Goal: Task Accomplishment & Management: Manage account settings

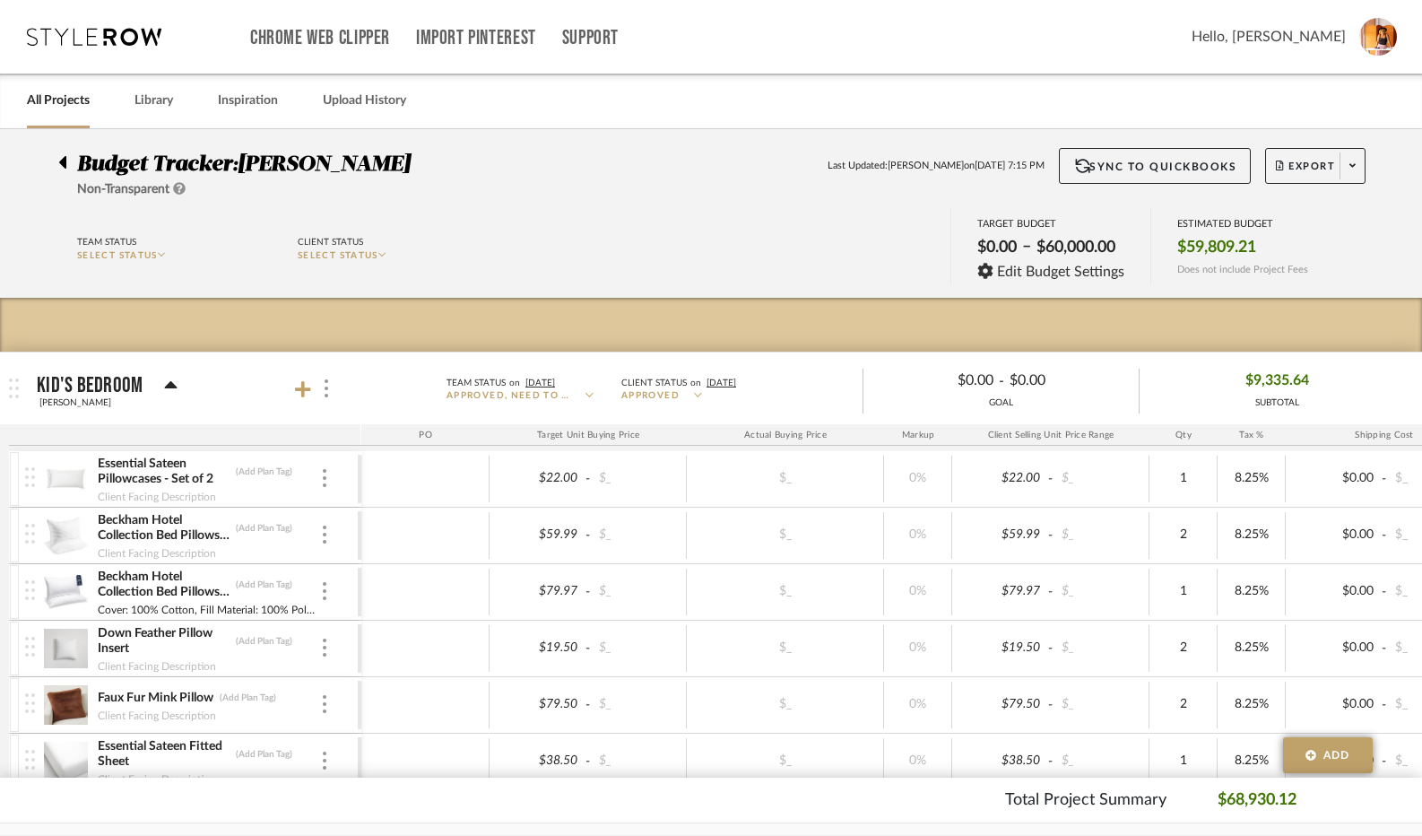
click at [56, 164] on div "Budget Tracker: [PERSON_NAME] Non-Transparent Last Updated: [PERSON_NAME] on [D…" at bounding box center [710, 173] width 1359 height 51
click at [61, 164] on icon at bounding box center [62, 162] width 7 height 13
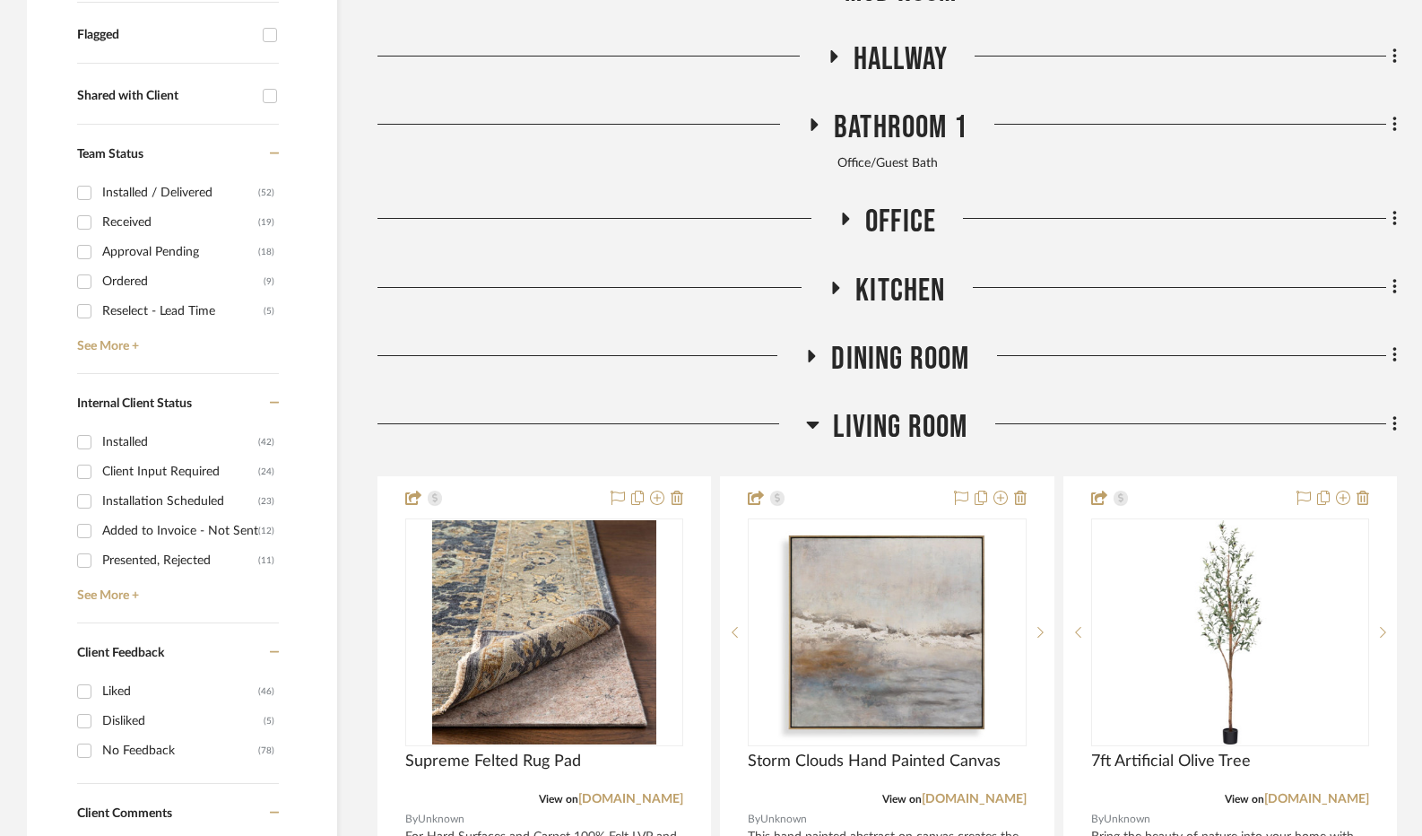
scroll to position [719, 0]
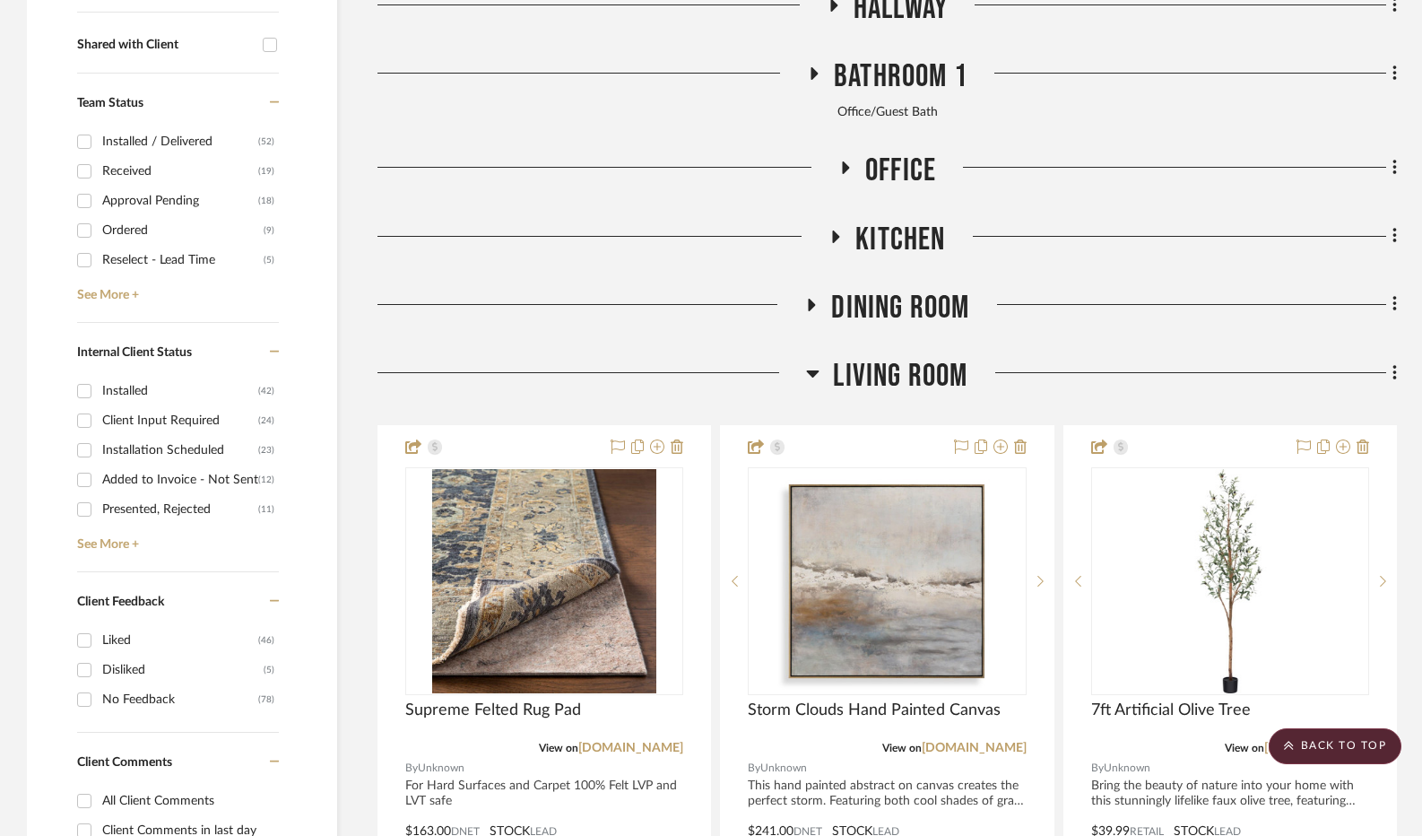
click at [812, 379] on icon at bounding box center [812, 373] width 13 height 22
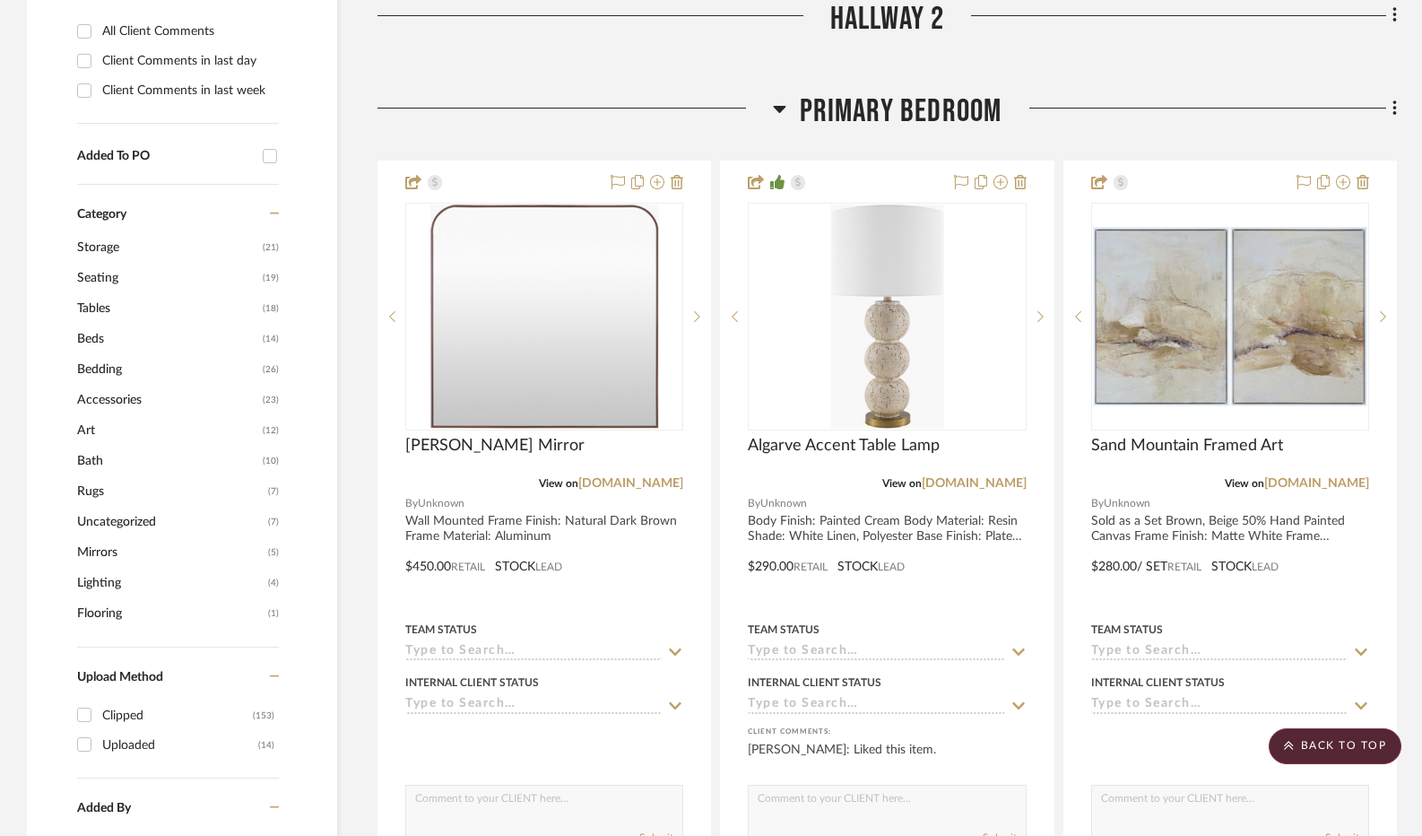
scroll to position [1469, 0]
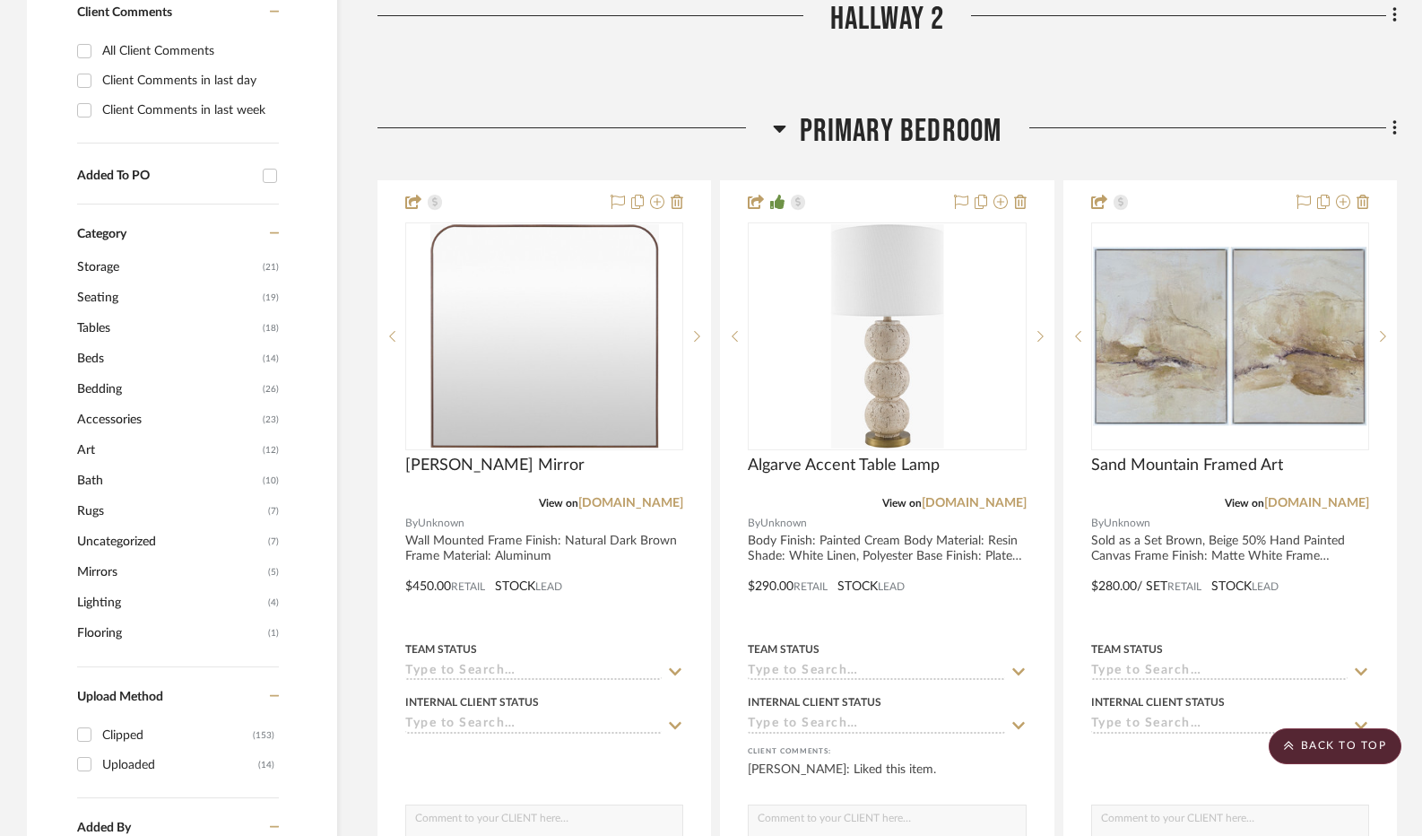
click at [773, 130] on icon at bounding box center [779, 128] width 13 height 22
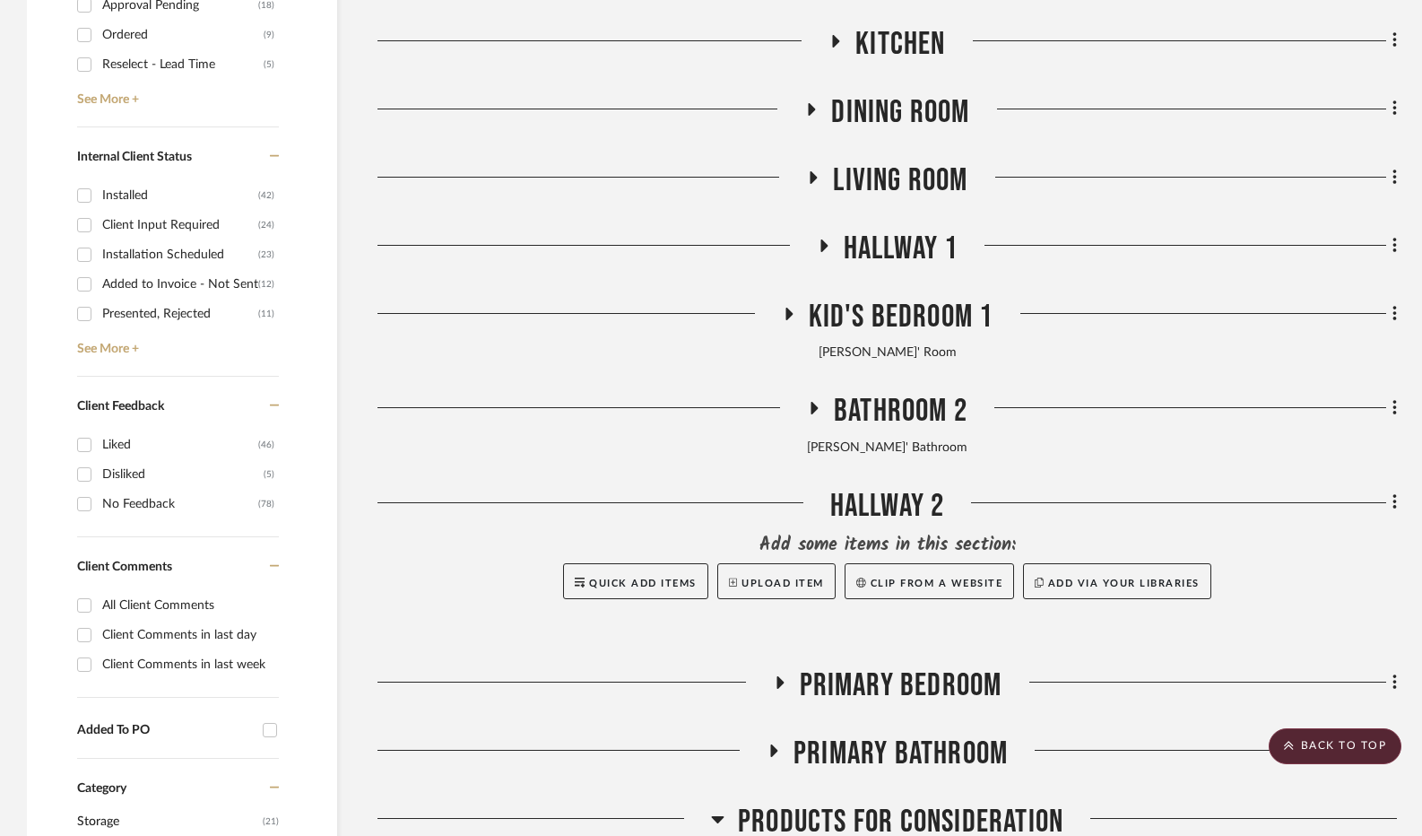
scroll to position [914, 0]
click at [791, 317] on icon at bounding box center [788, 314] width 7 height 13
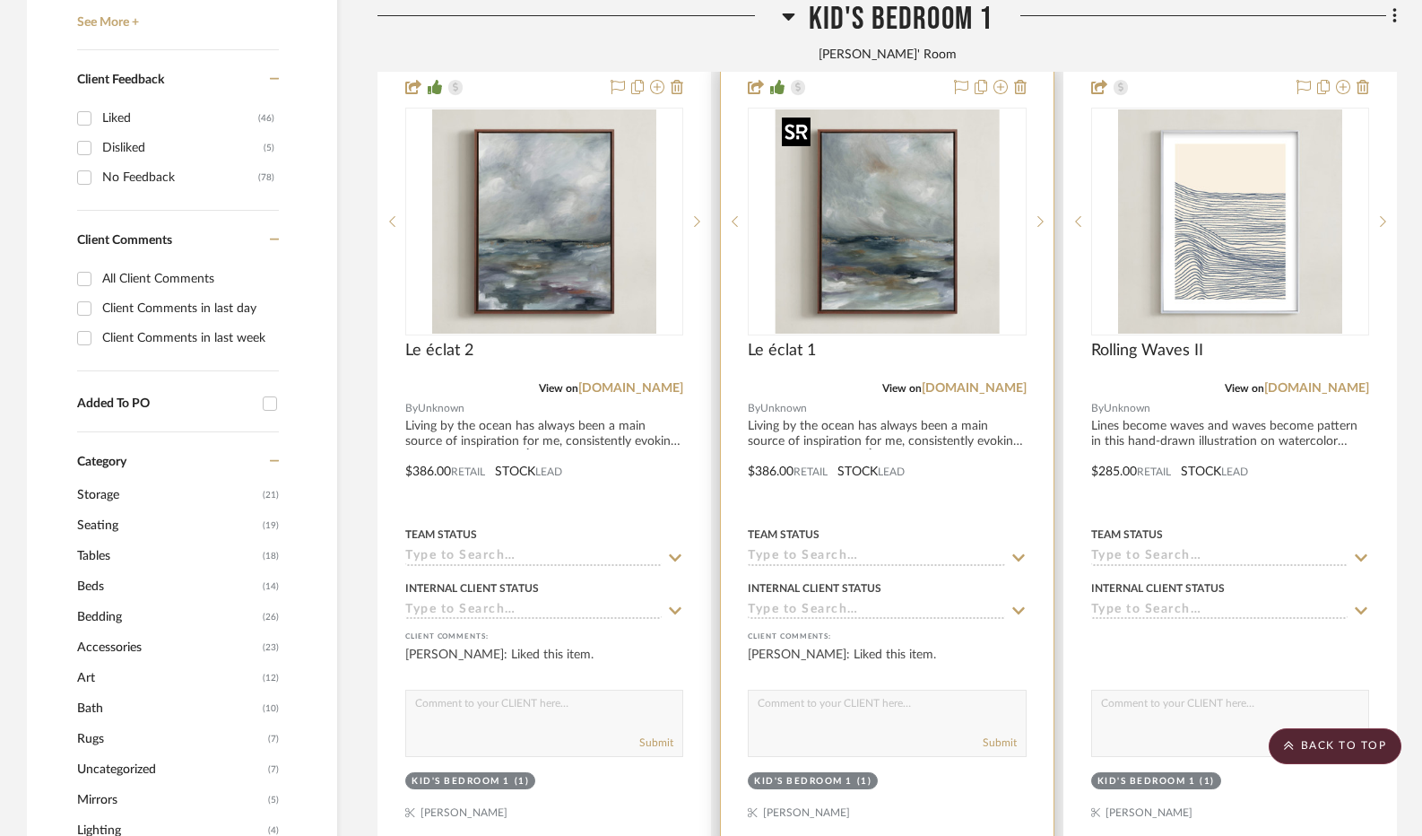
scroll to position [1178, 0]
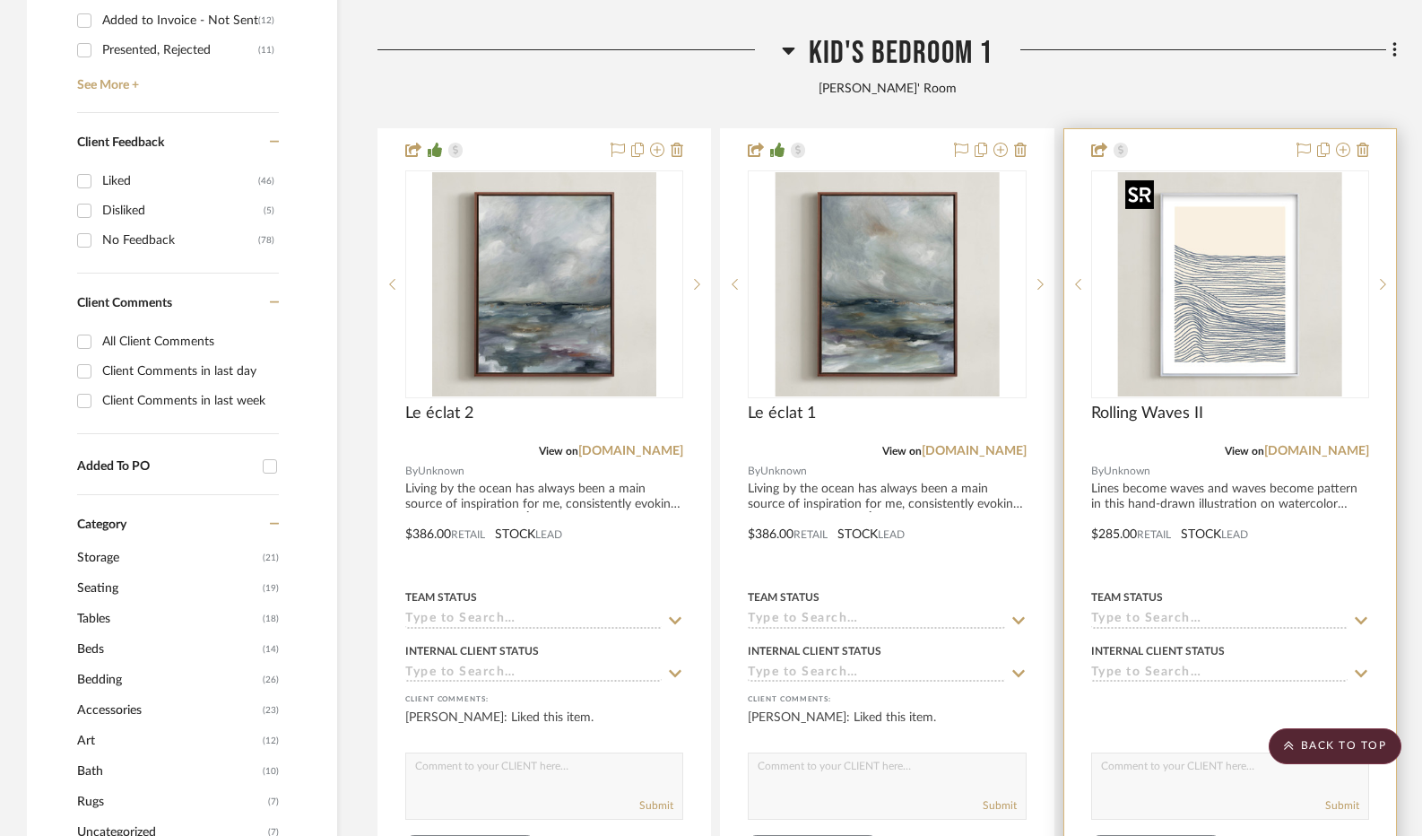
click at [1240, 301] on img "0" at bounding box center [1230, 284] width 224 height 224
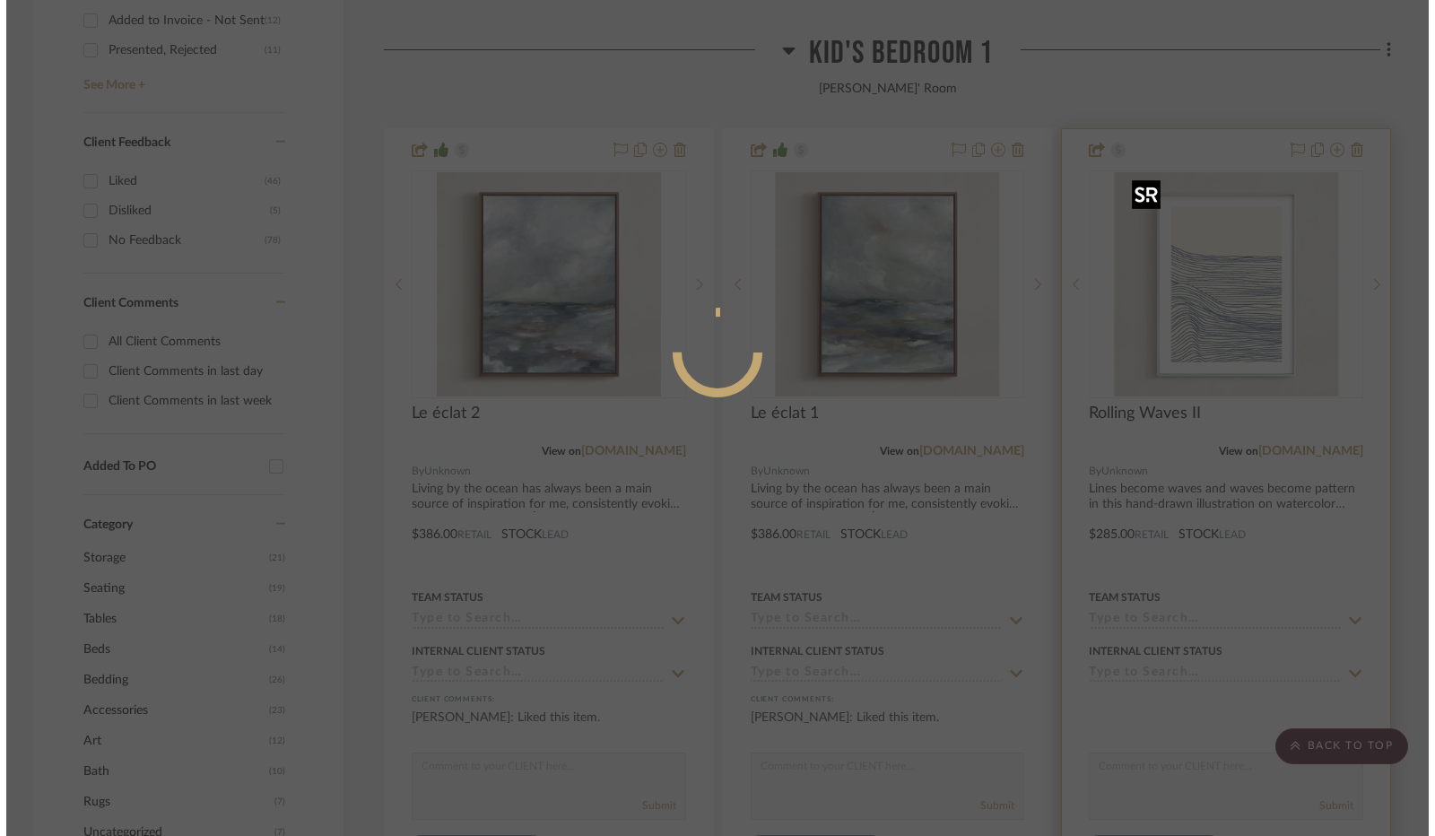
scroll to position [0, 0]
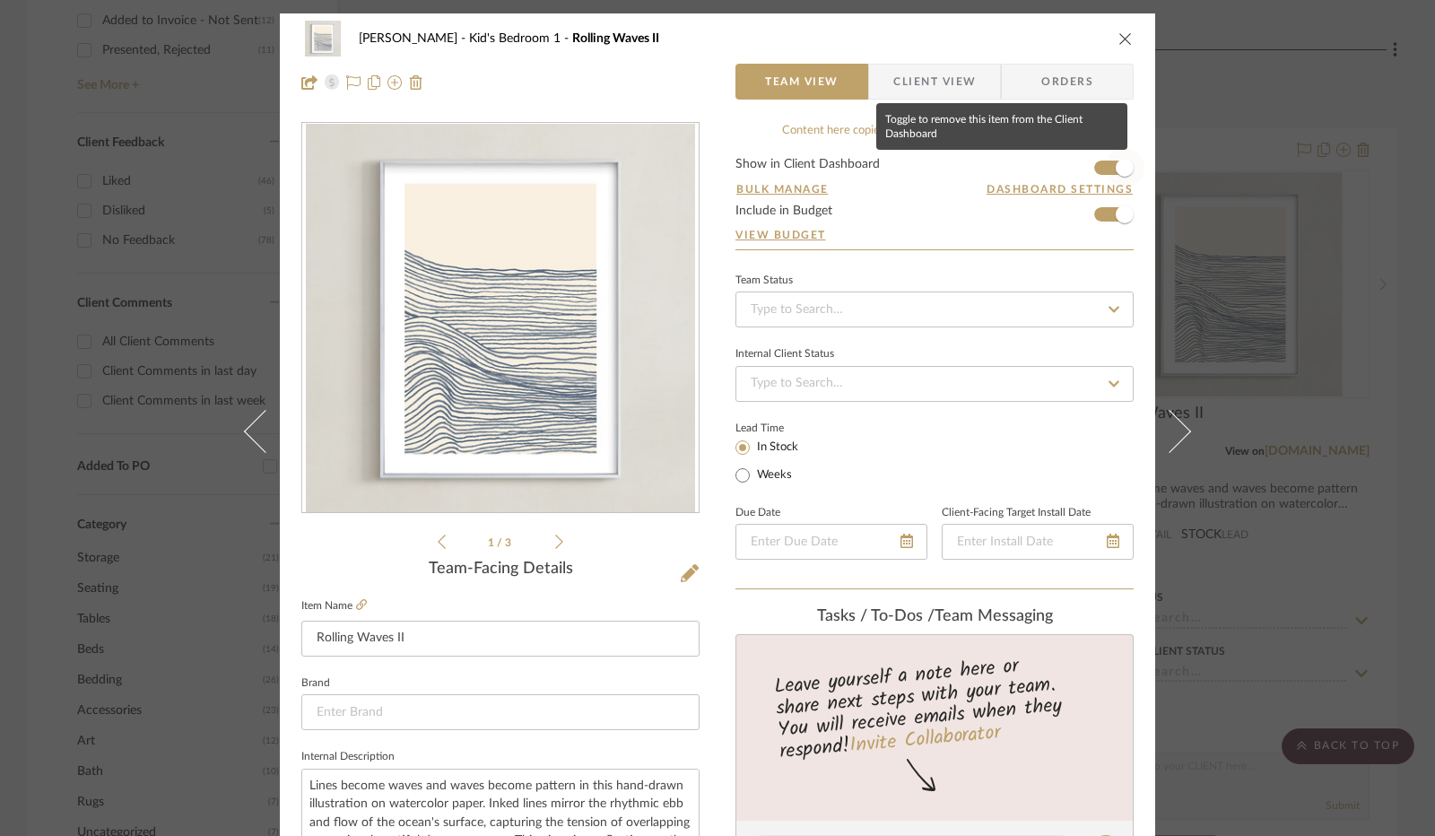
click at [1105, 173] on span "button" at bounding box center [1124, 167] width 39 height 39
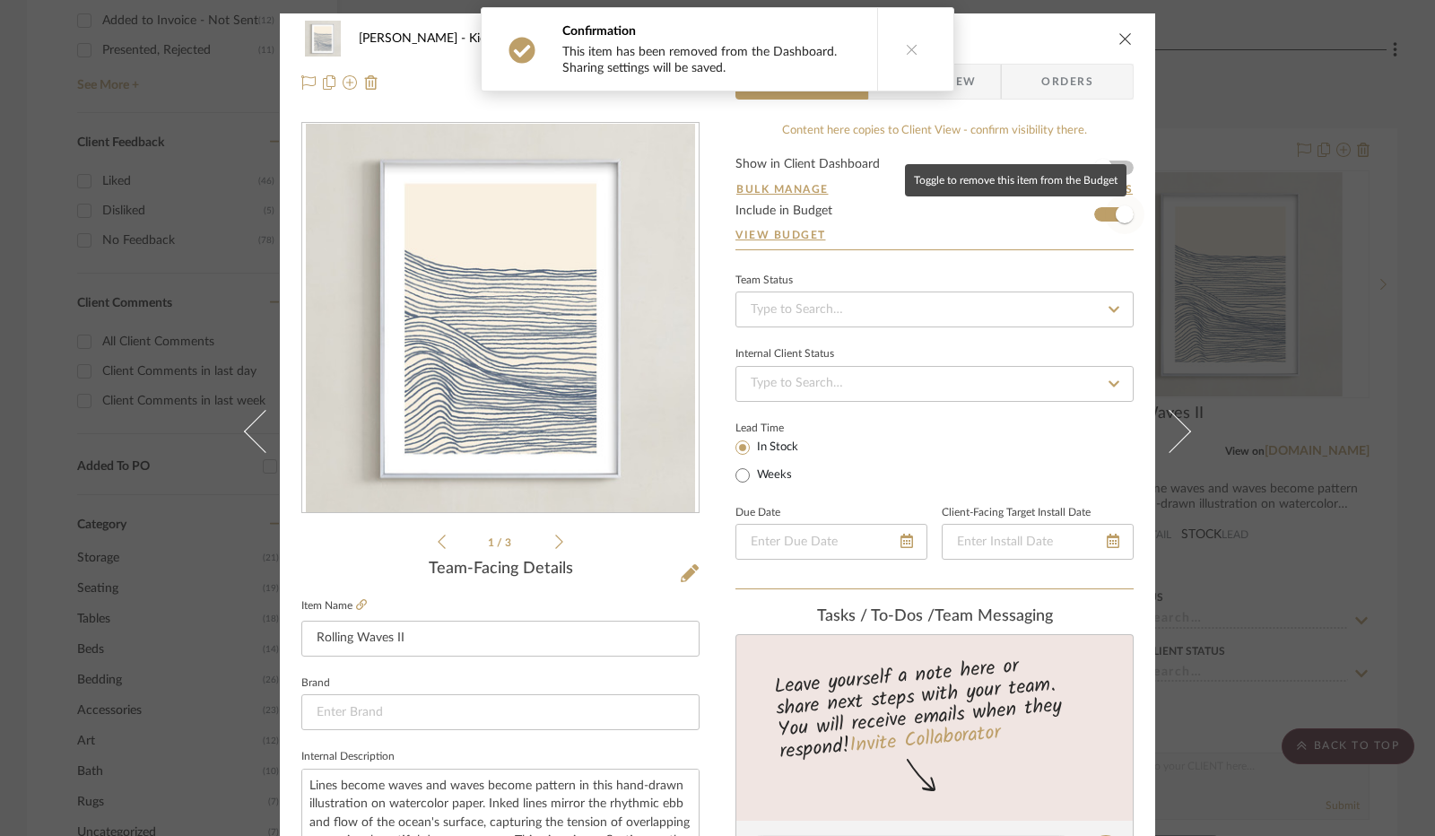
click at [1105, 209] on span "button" at bounding box center [1124, 214] width 39 height 39
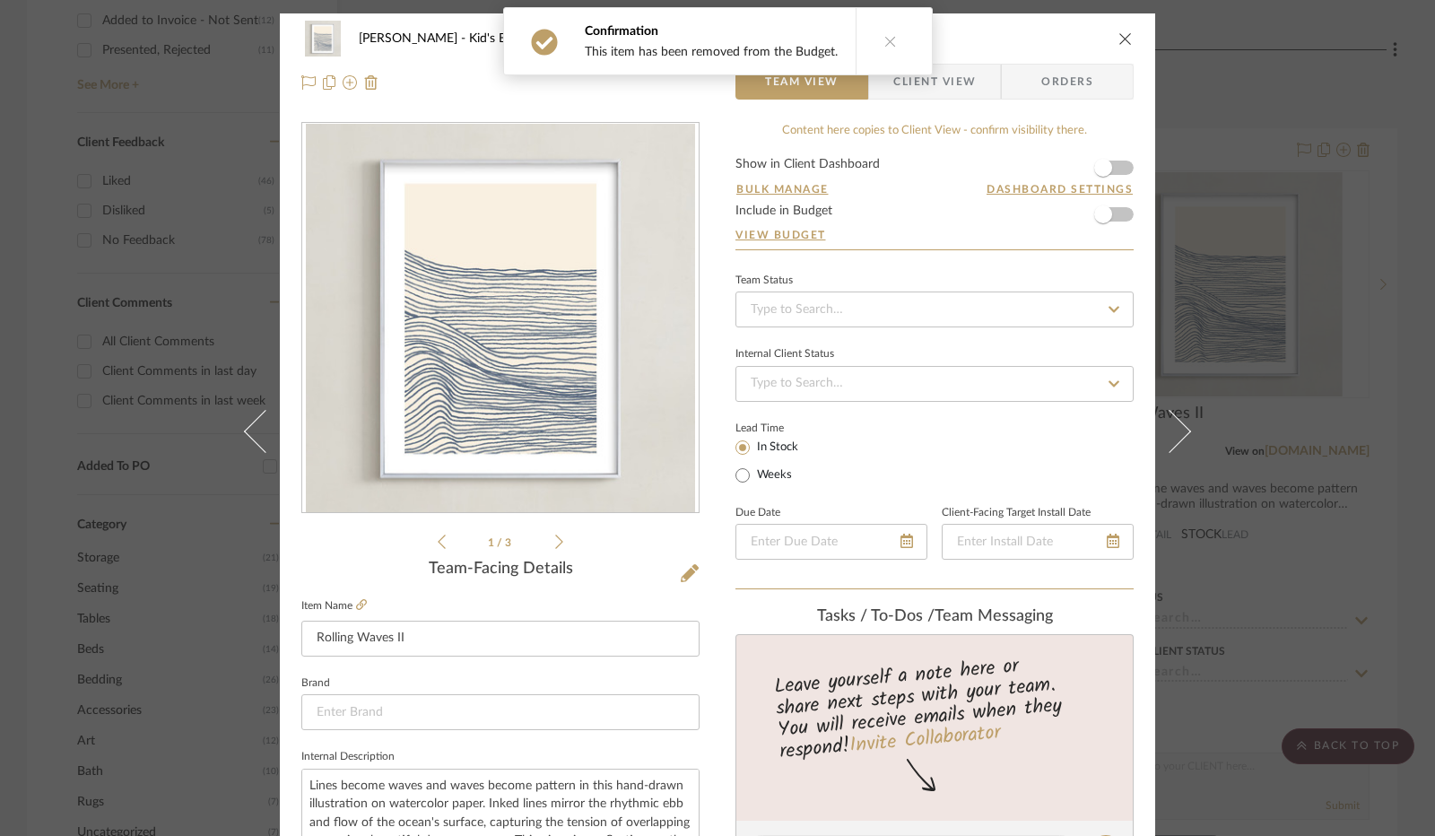
click at [1120, 43] on icon "close" at bounding box center [1125, 38] width 14 height 14
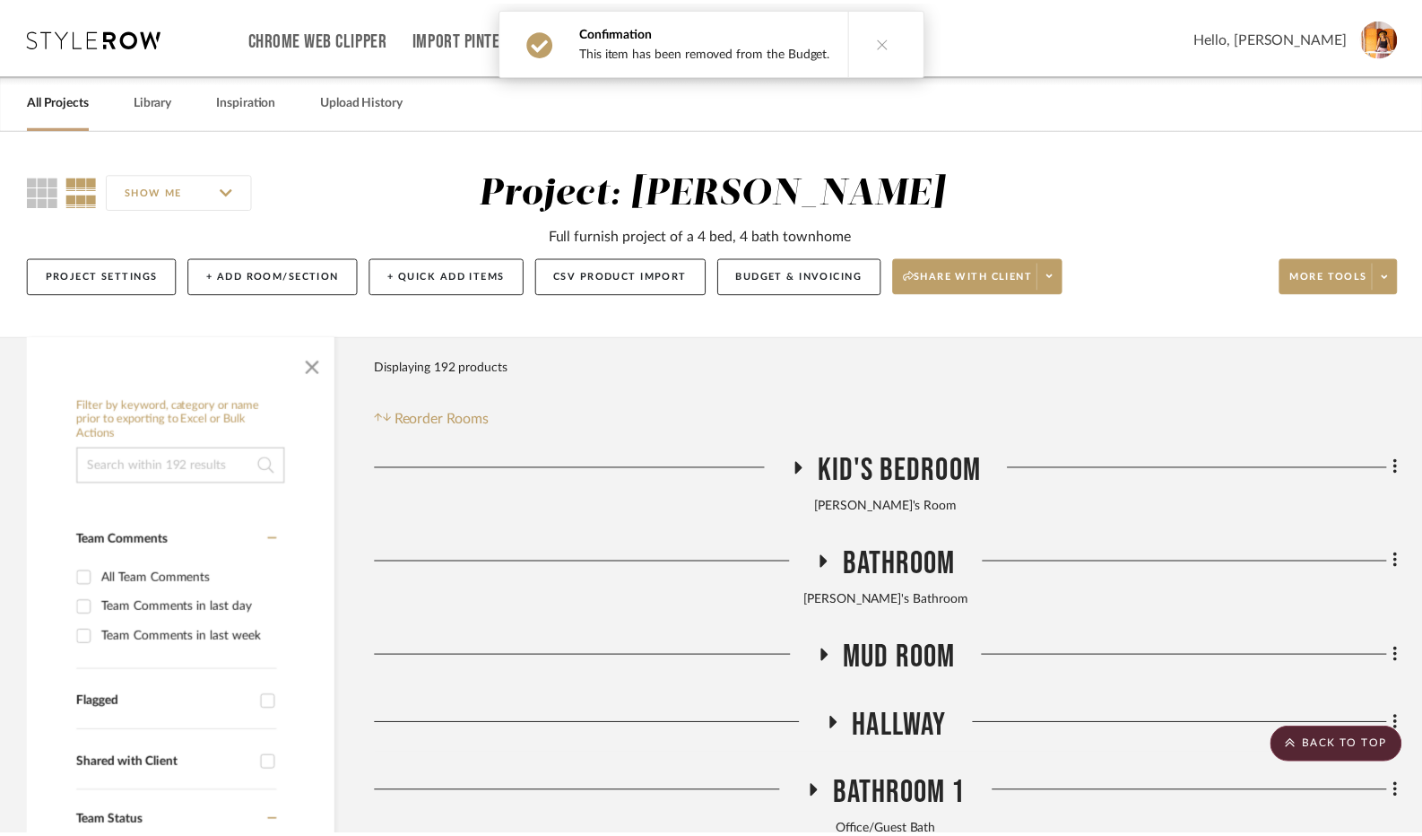
scroll to position [1178, 0]
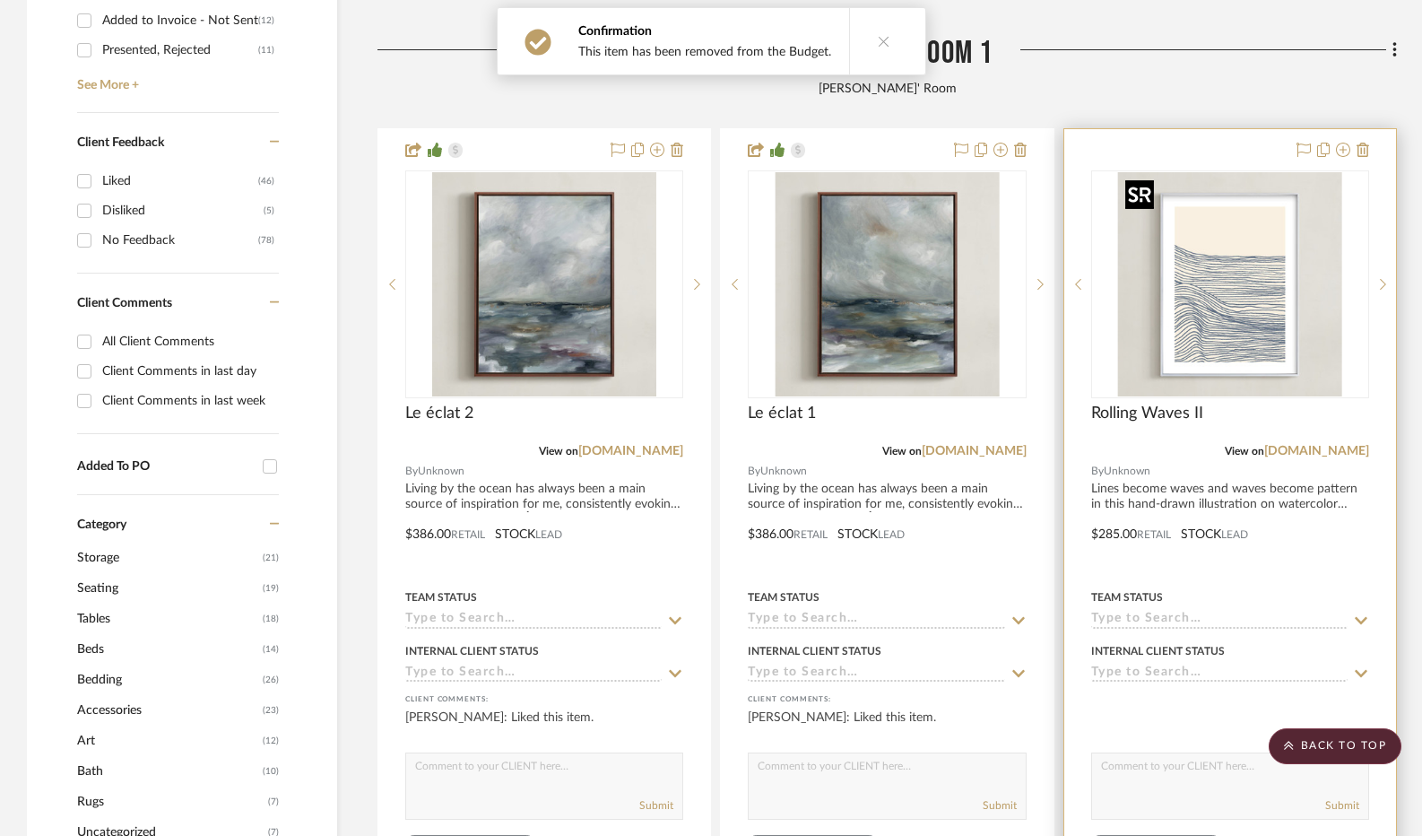
click at [1212, 321] on img "0" at bounding box center [1230, 284] width 224 height 224
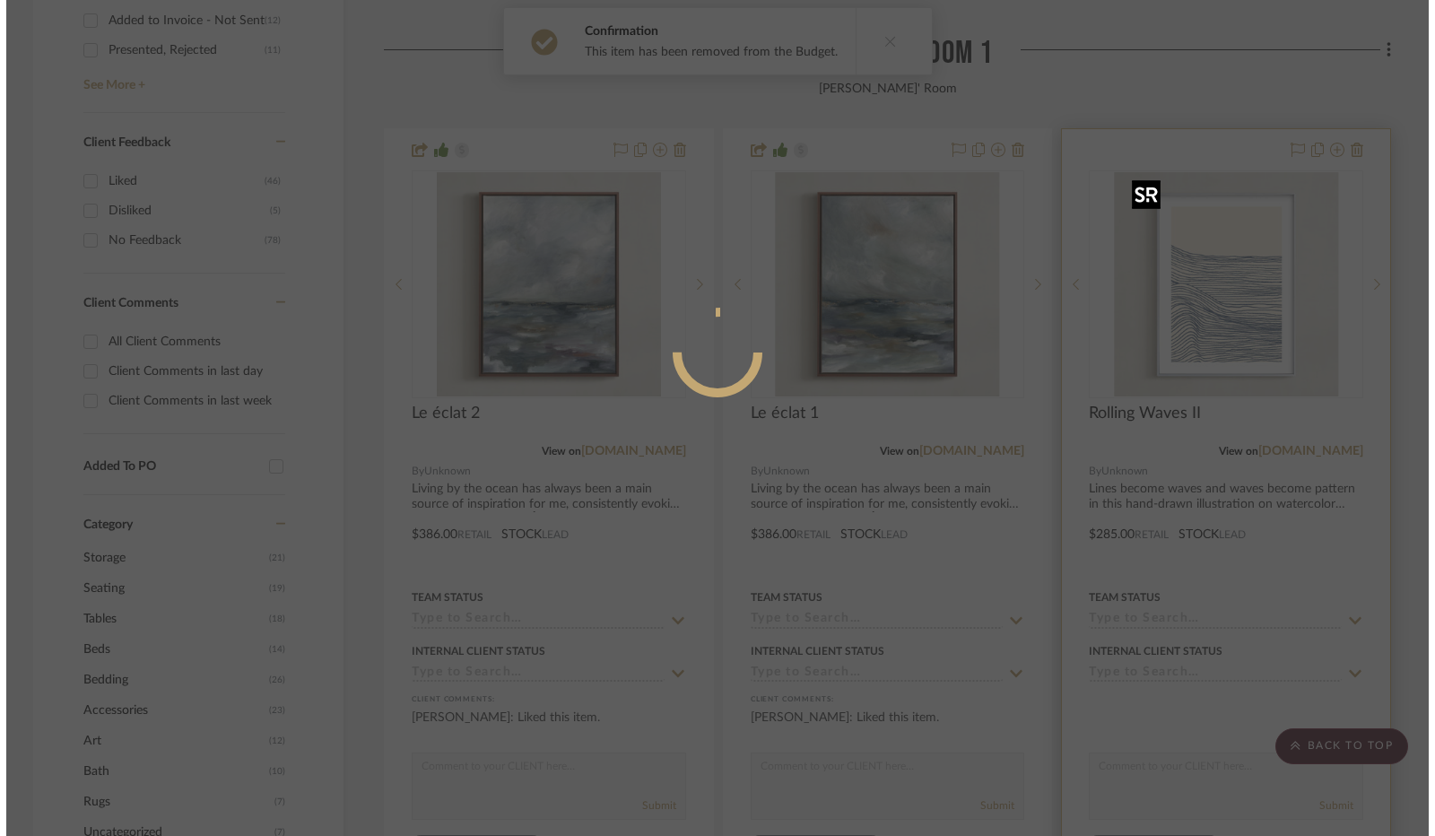
scroll to position [0, 0]
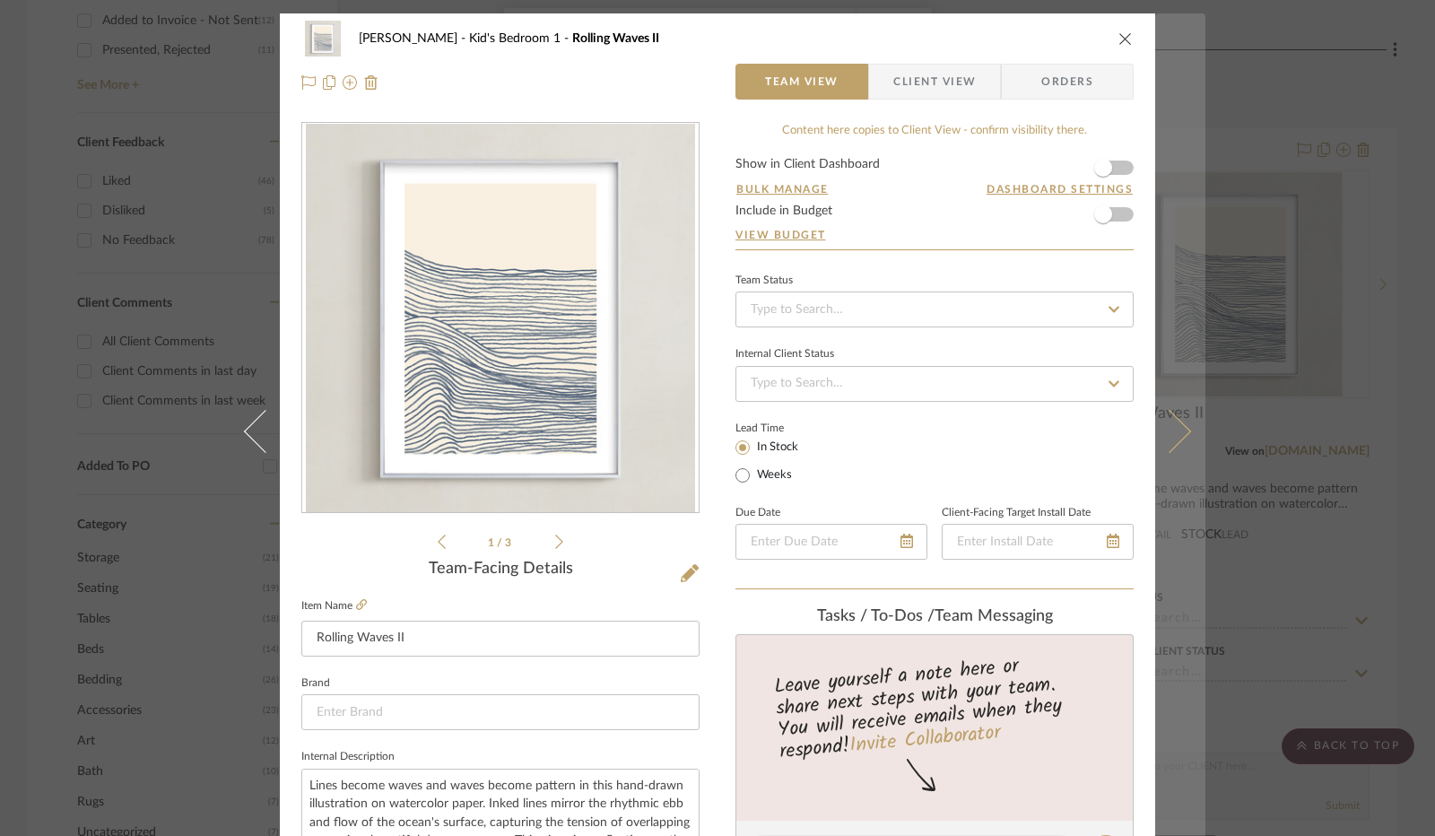
click at [1167, 425] on icon at bounding box center [1169, 431] width 43 height 43
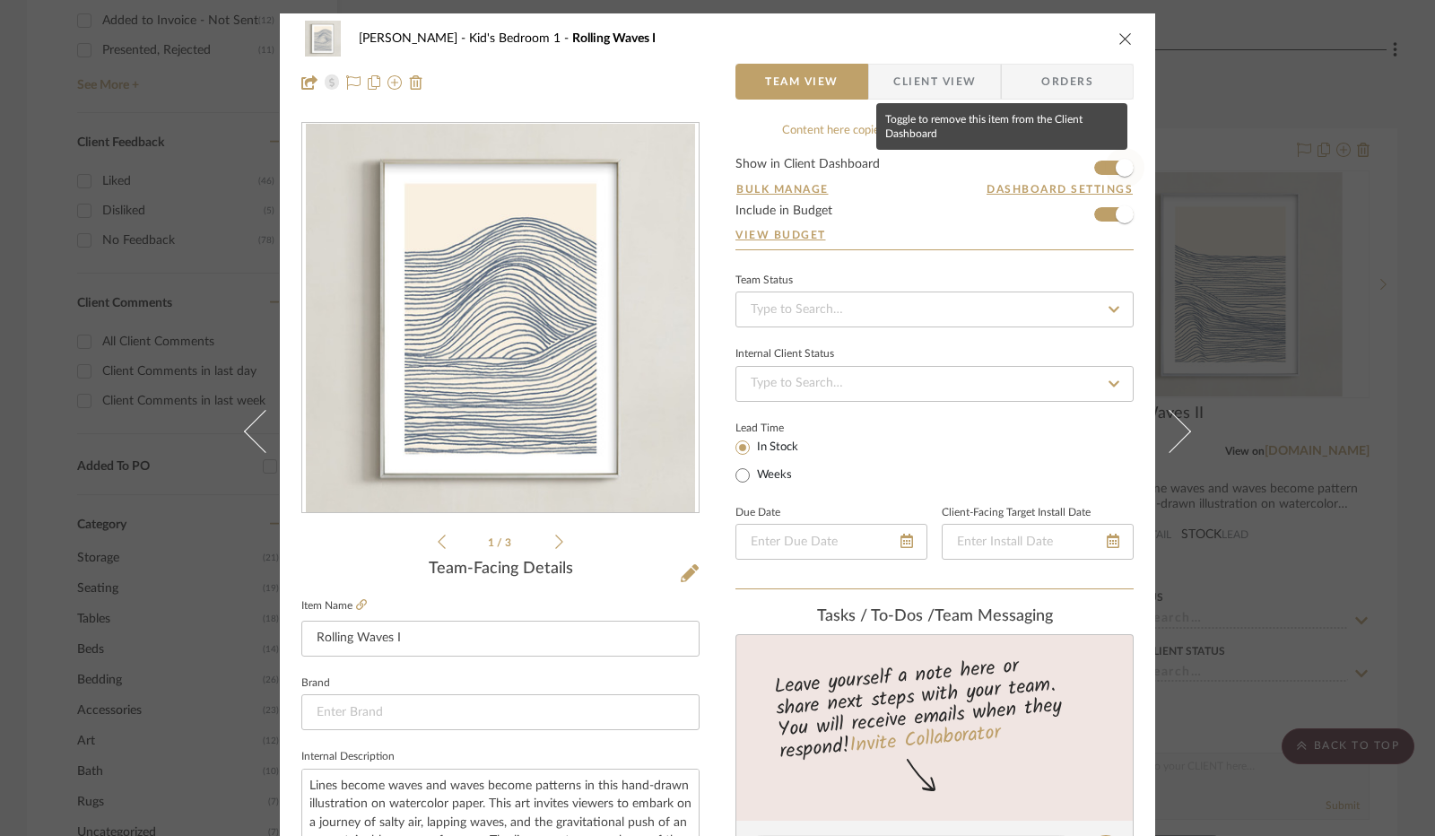
click at [1105, 168] on span "button" at bounding box center [1124, 167] width 39 height 39
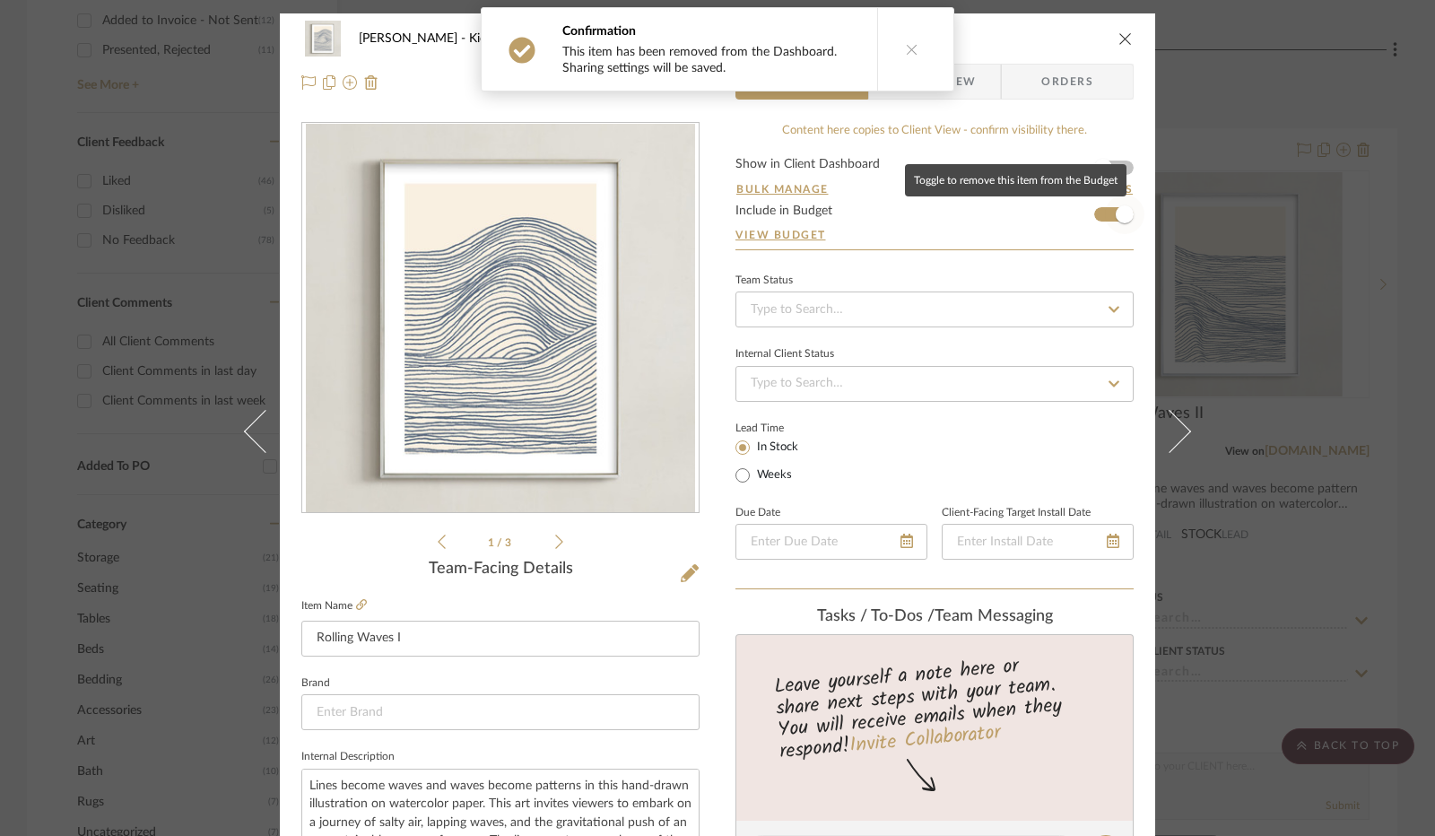
click at [1105, 214] on span "button" at bounding box center [1124, 214] width 39 height 39
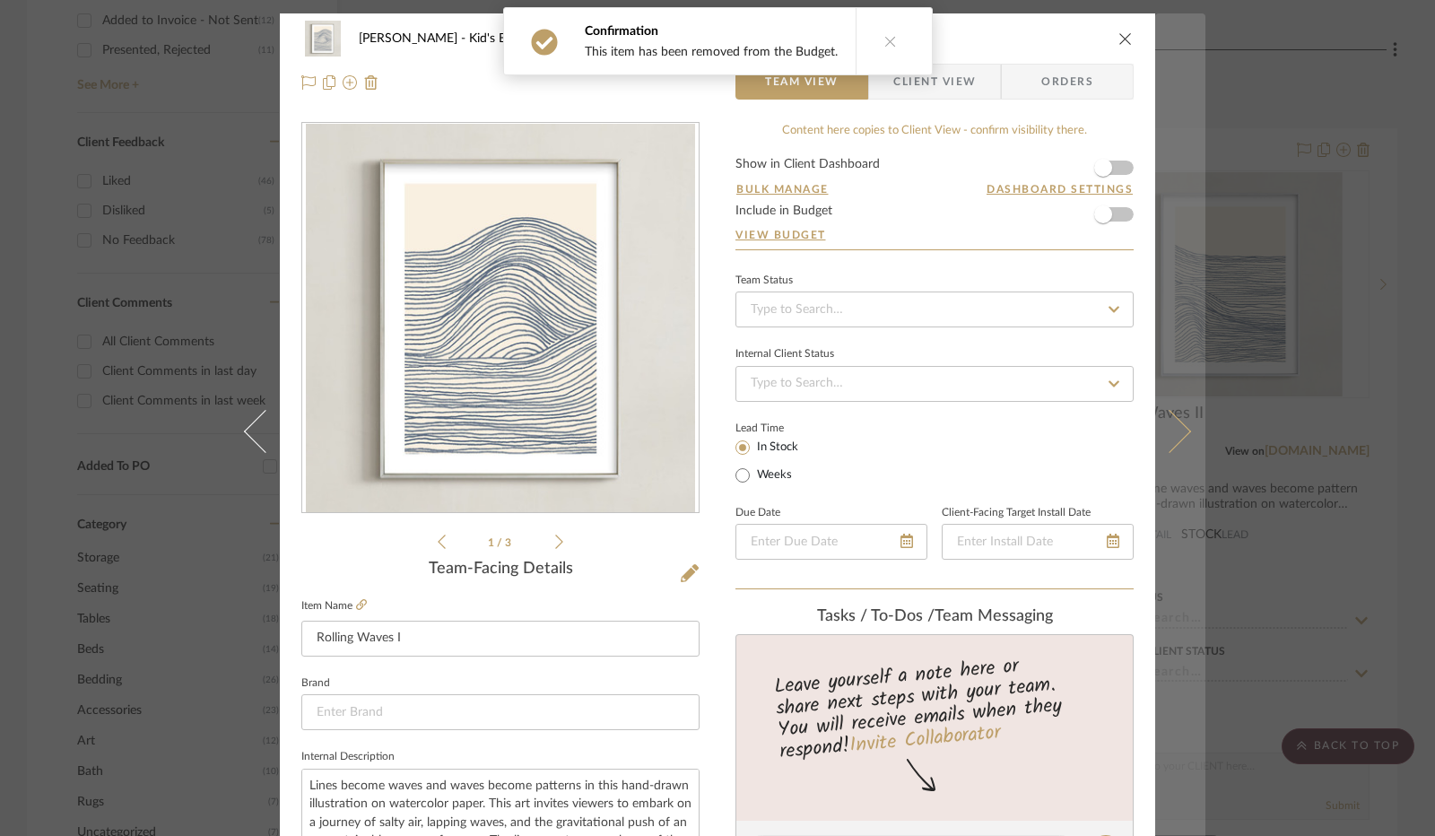
click at [1179, 406] on button at bounding box center [1180, 431] width 50 height 836
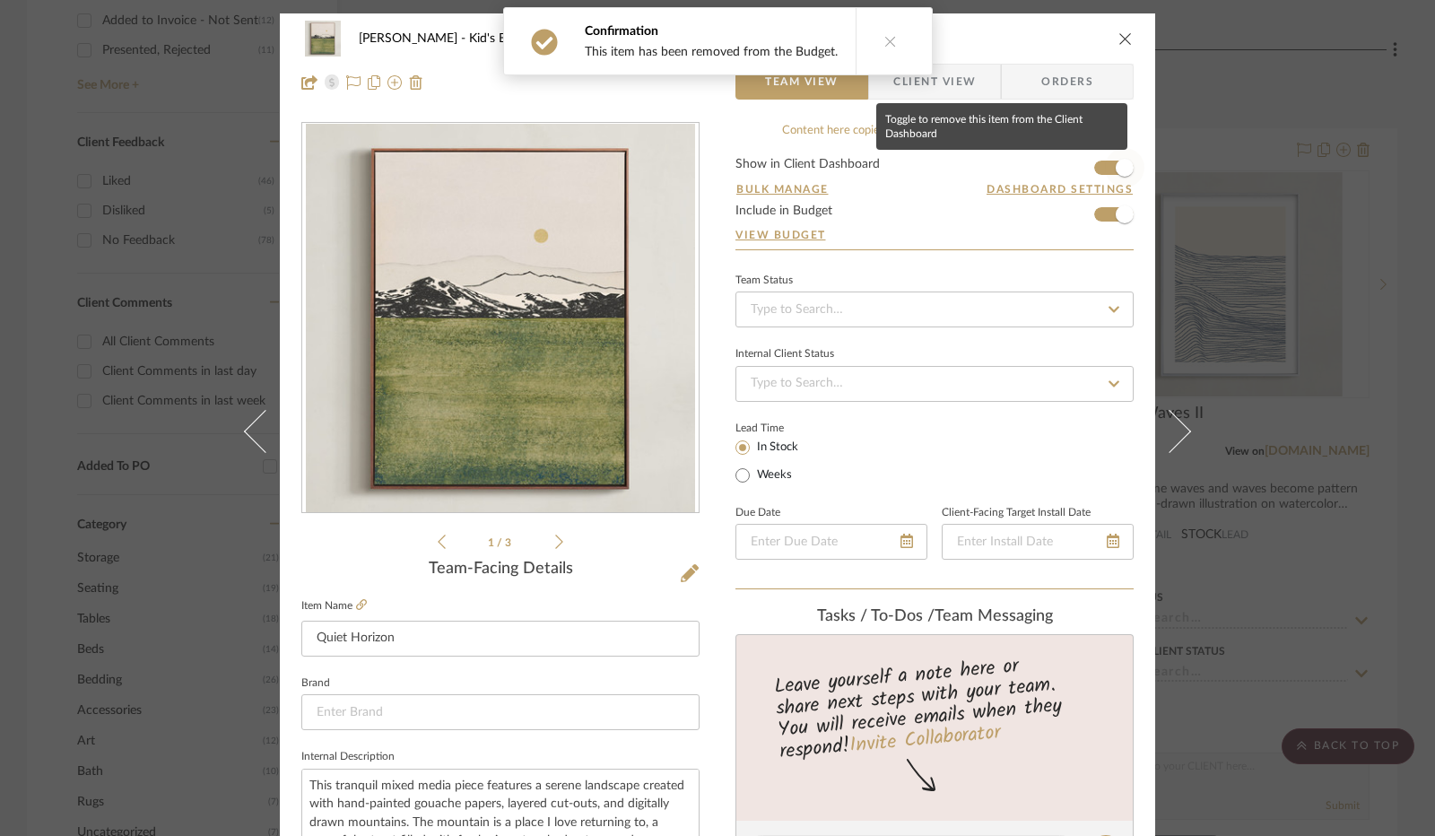
click at [1115, 164] on span "button" at bounding box center [1124, 168] width 18 height 18
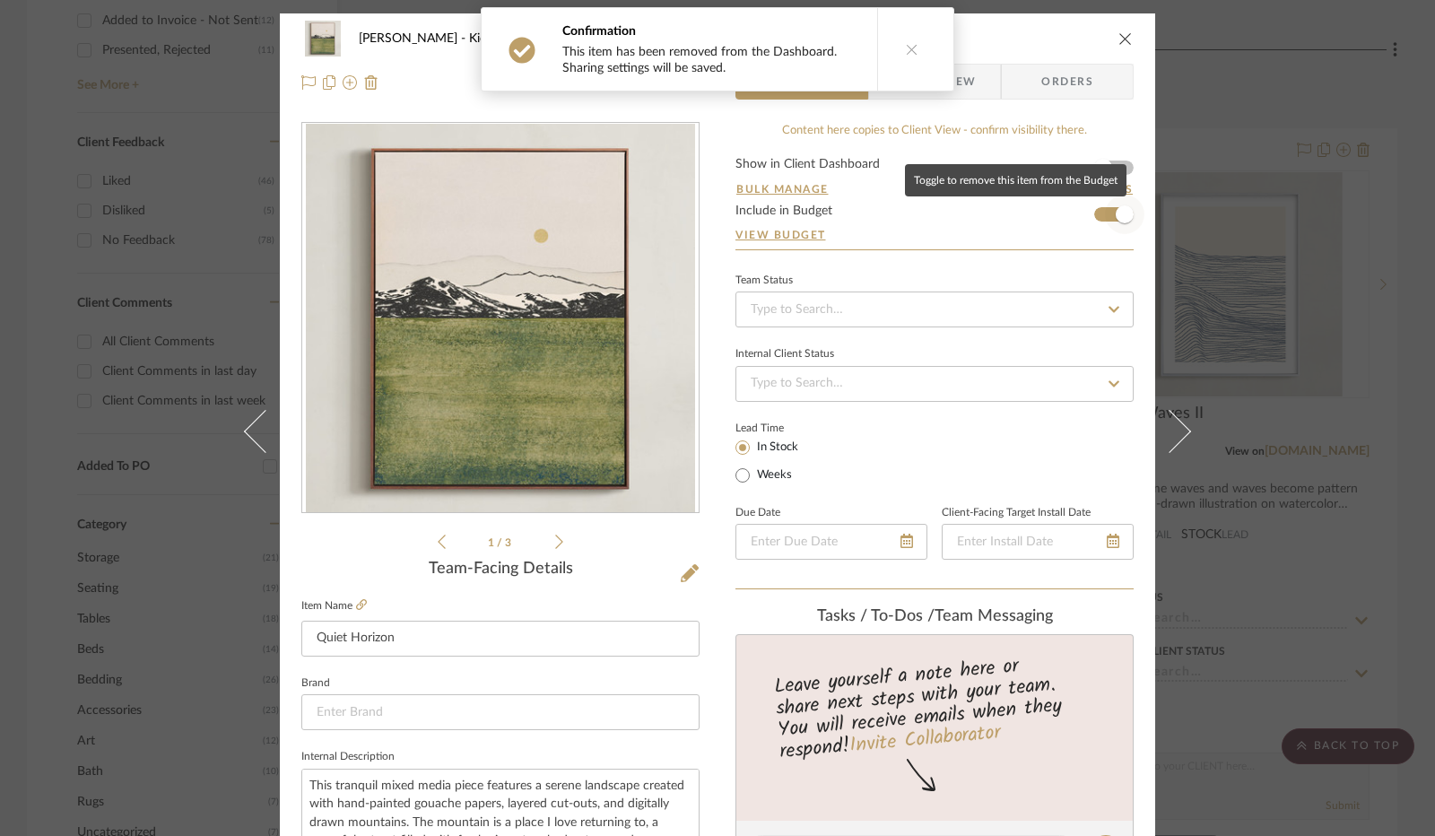
click at [1115, 217] on span "button" at bounding box center [1124, 214] width 18 height 18
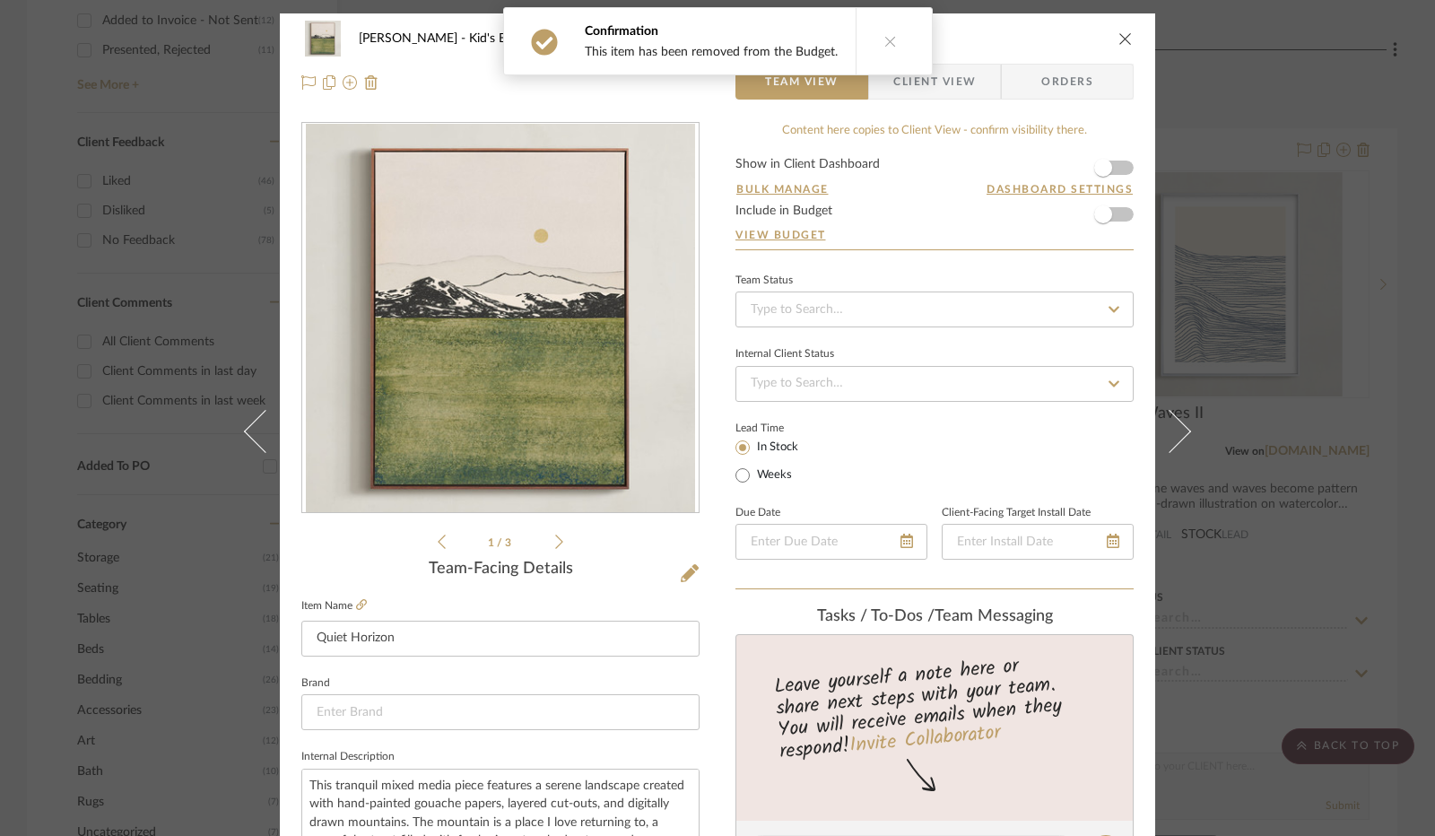
click at [1118, 36] on icon "close" at bounding box center [1125, 38] width 14 height 14
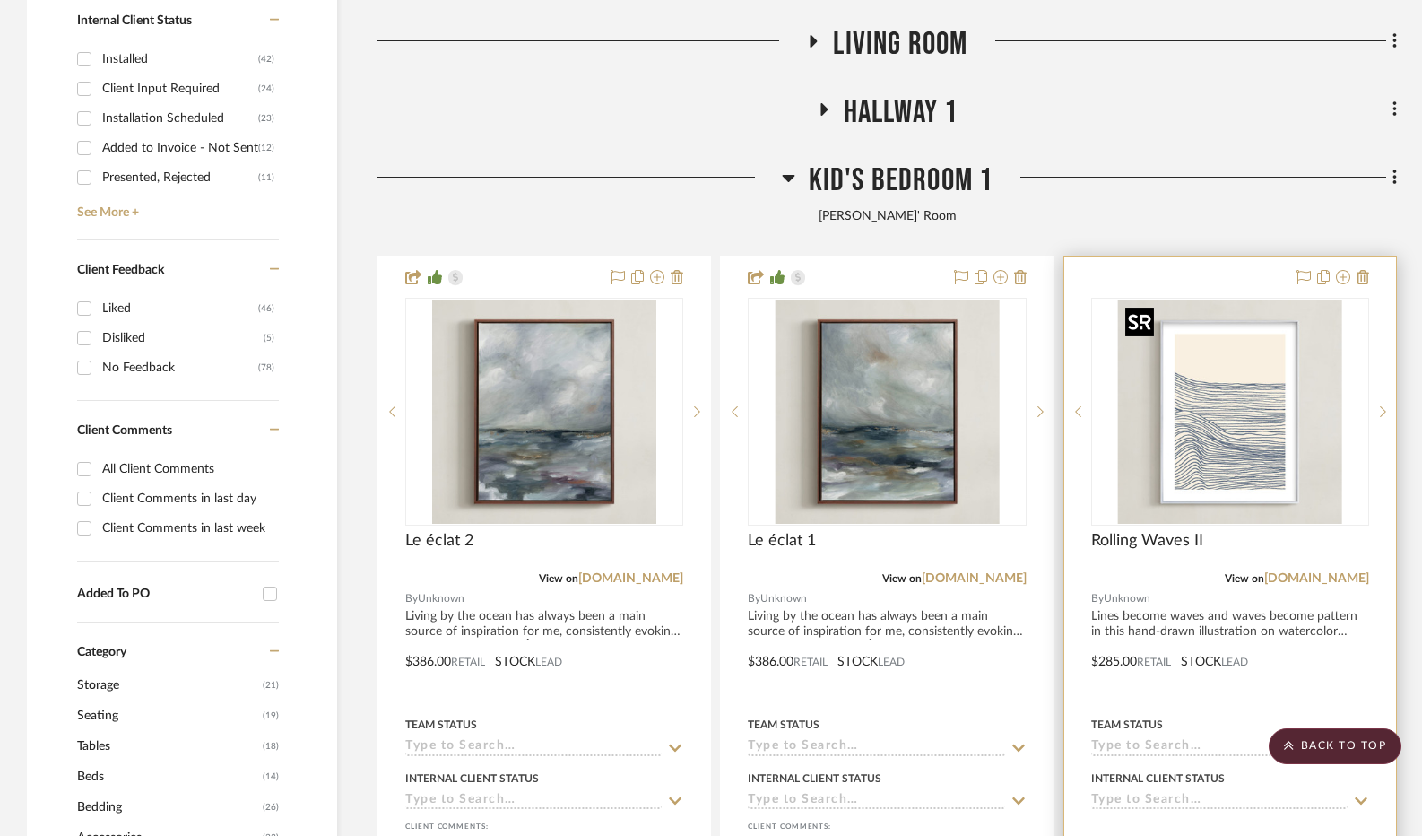
scroll to position [1050, 0]
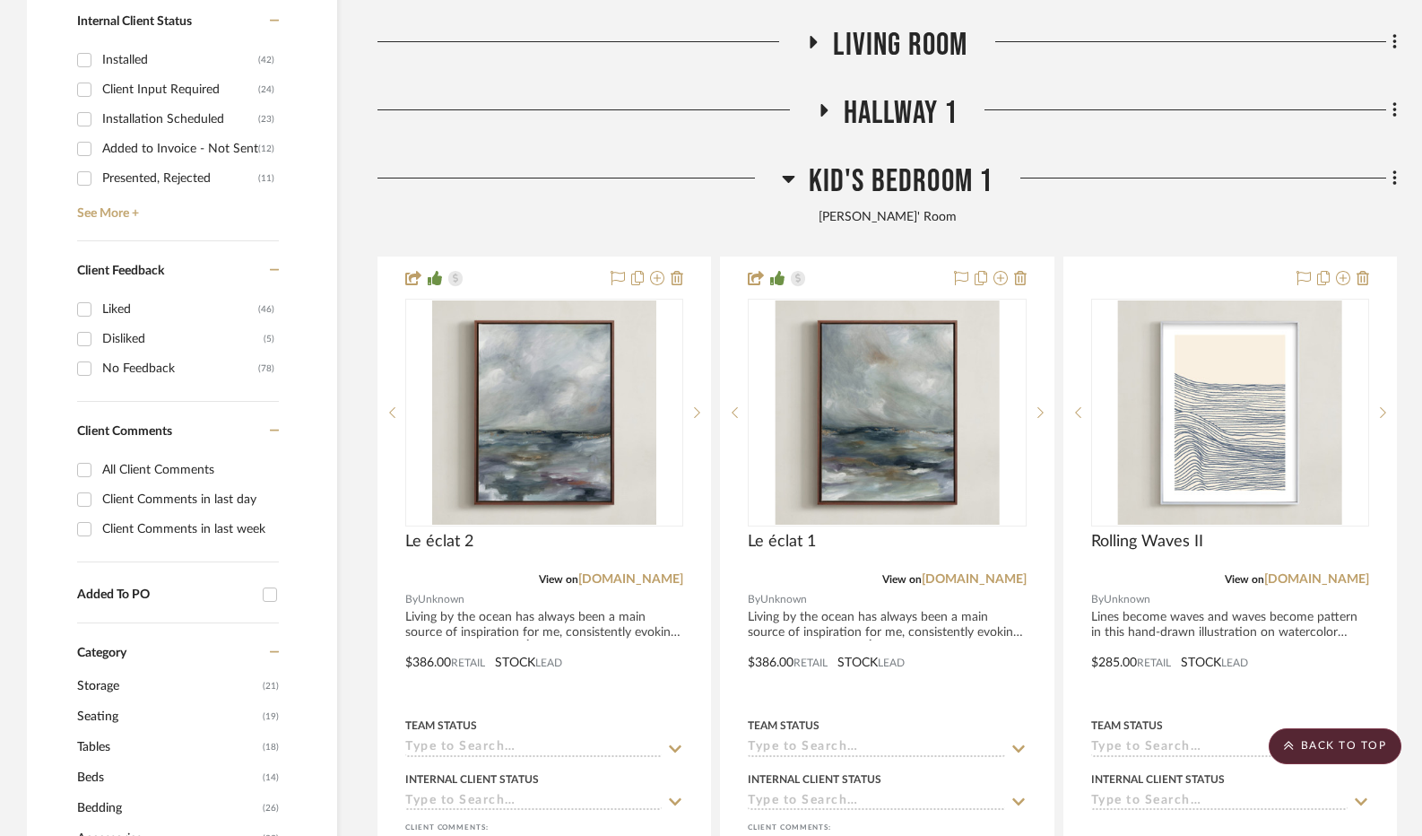
click at [790, 180] on icon at bounding box center [788, 179] width 13 height 7
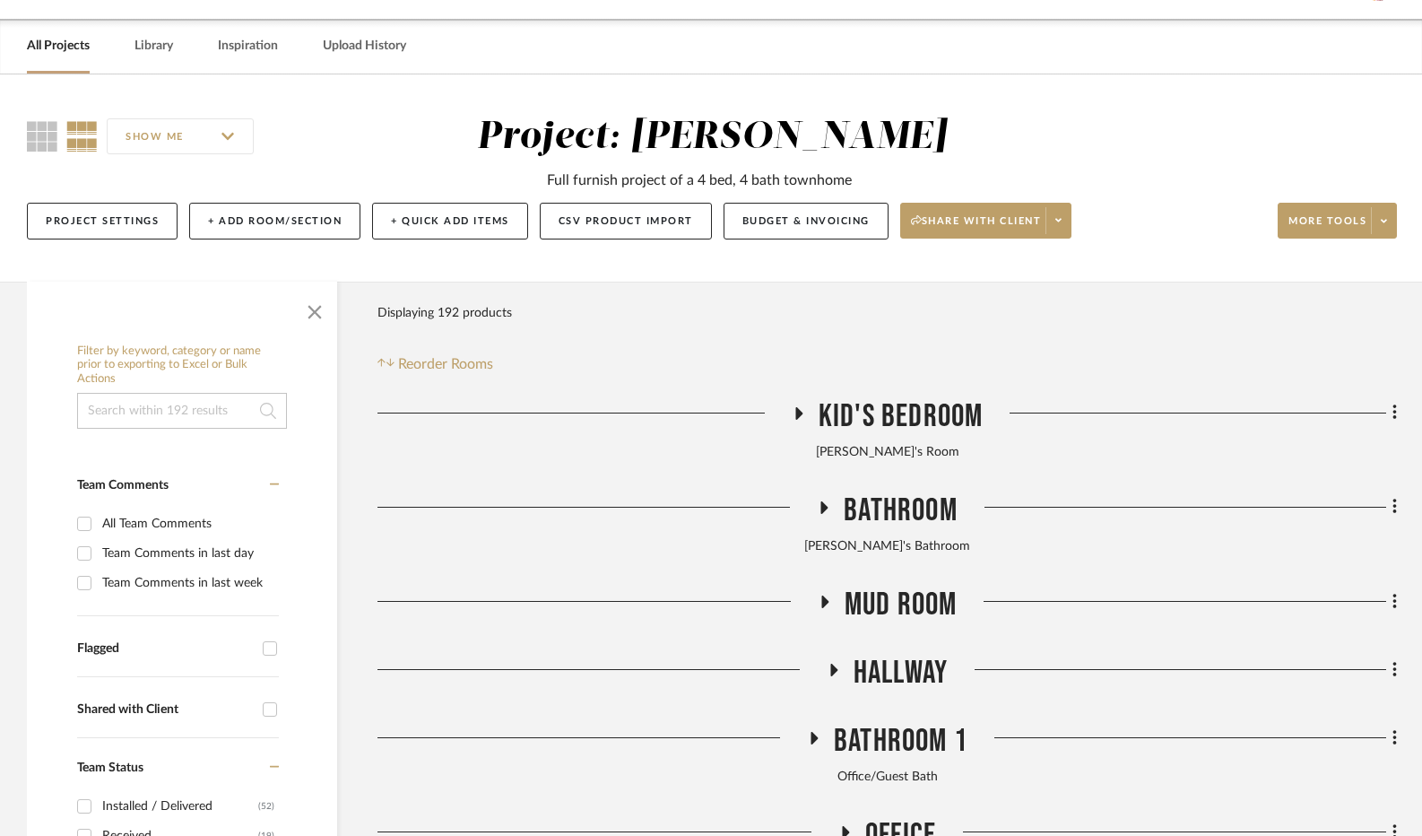
scroll to position [54, 0]
click at [802, 221] on button "Budget & Invoicing" at bounding box center [806, 222] width 165 height 37
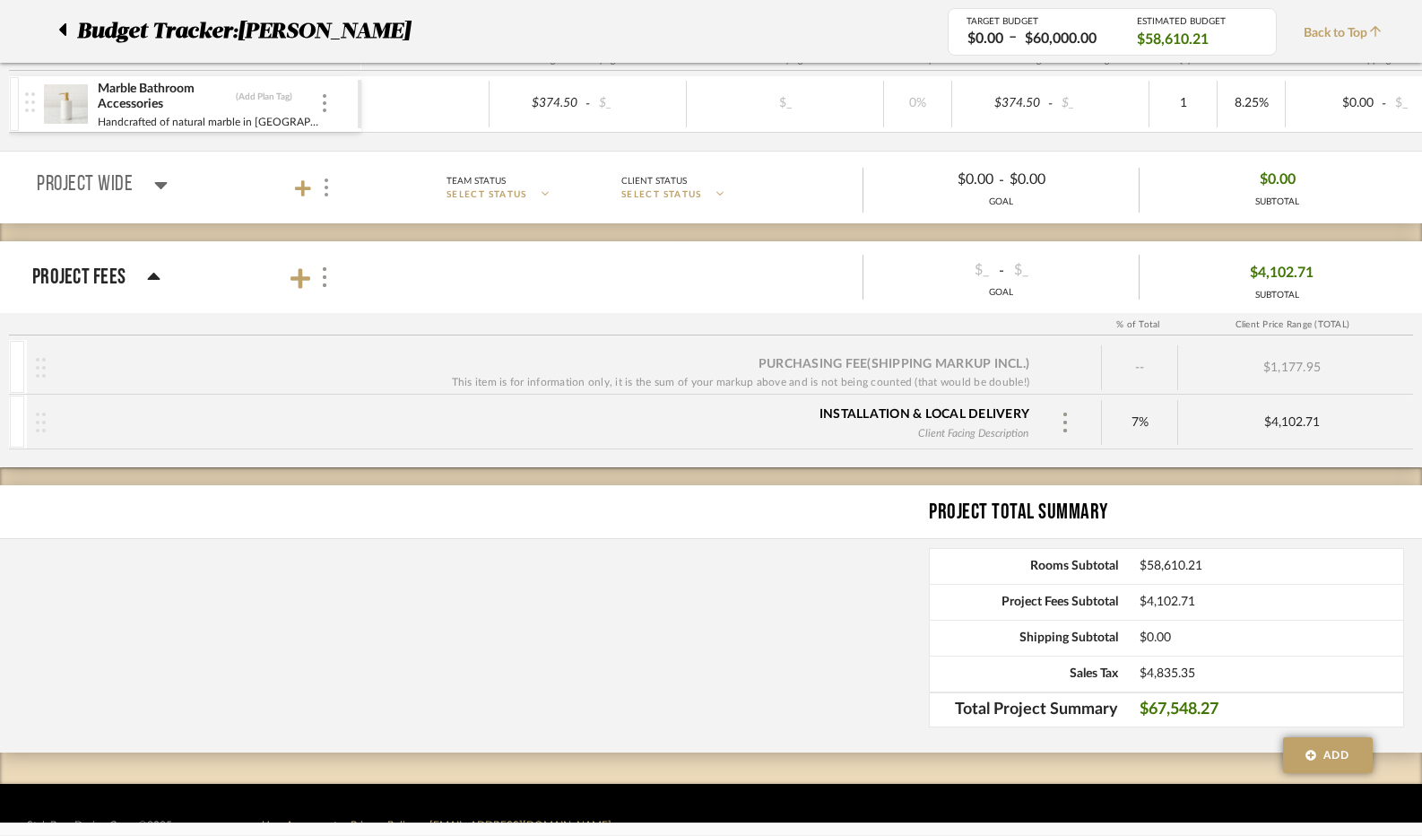
scroll to position [8244, 0]
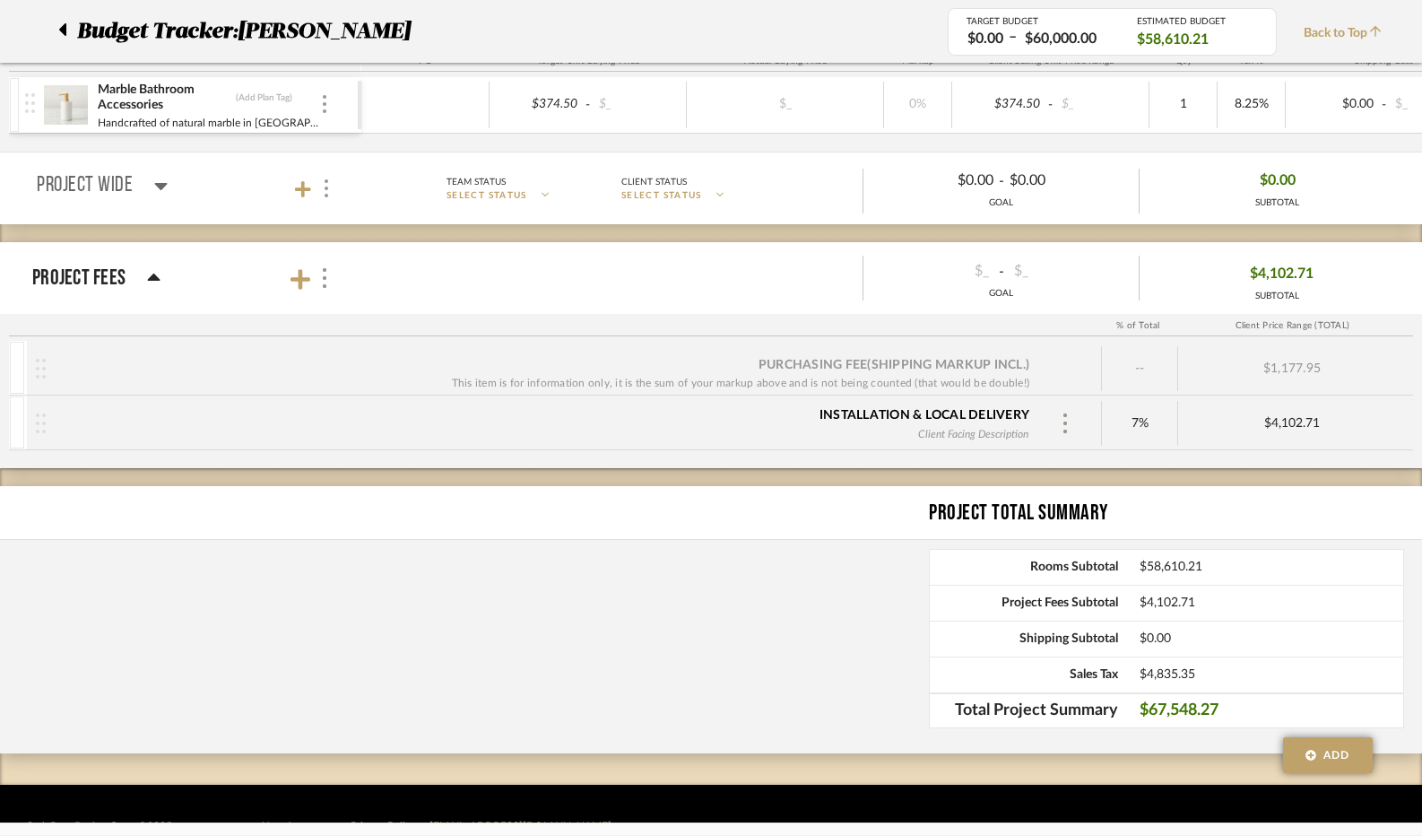
click at [59, 33] on icon at bounding box center [62, 30] width 8 height 22
